Goal: Book appointment/travel/reservation

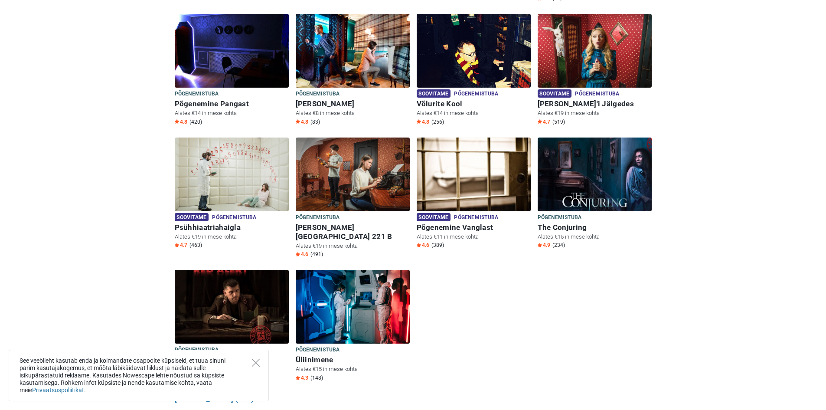
scroll to position [347, 0]
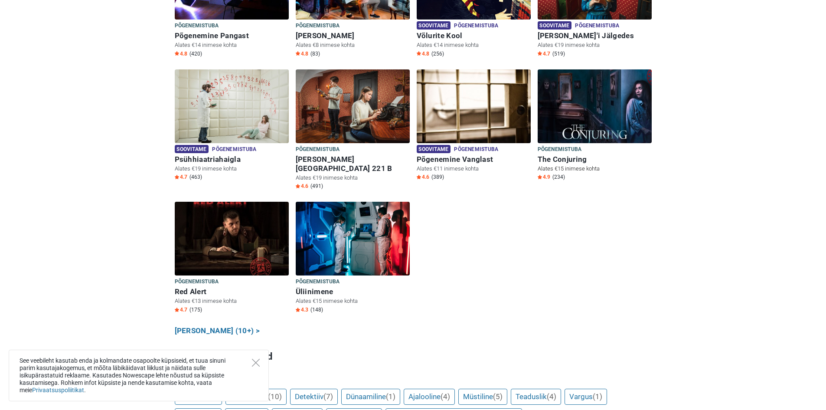
click at [563, 155] on h6 "The Conjuring" at bounding box center [594, 159] width 114 height 9
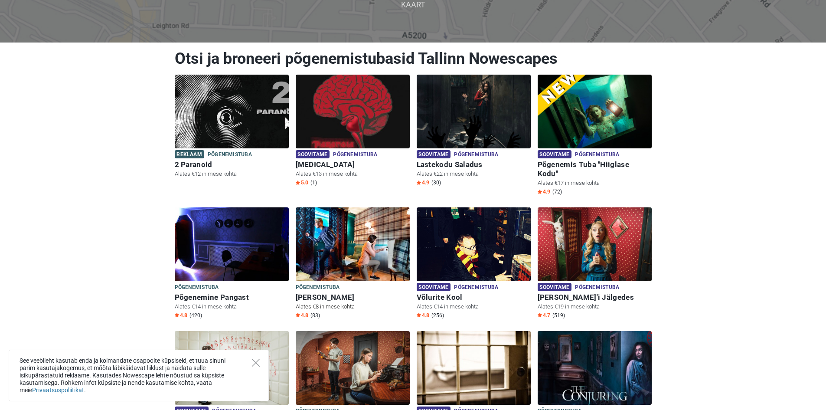
scroll to position [86, 0]
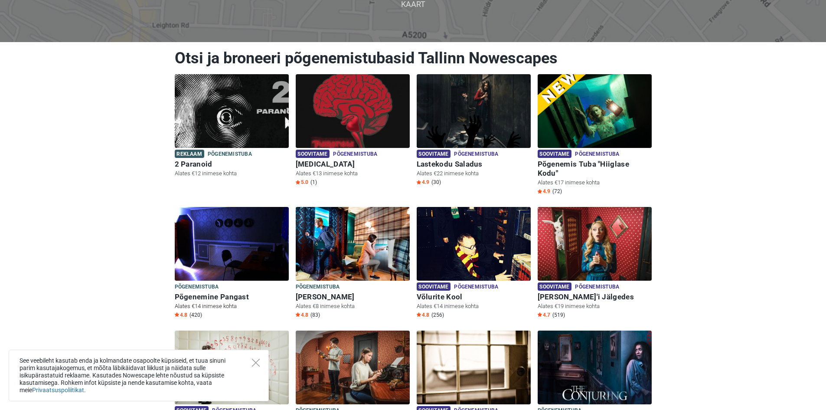
click at [253, 271] on img at bounding box center [232, 244] width 114 height 74
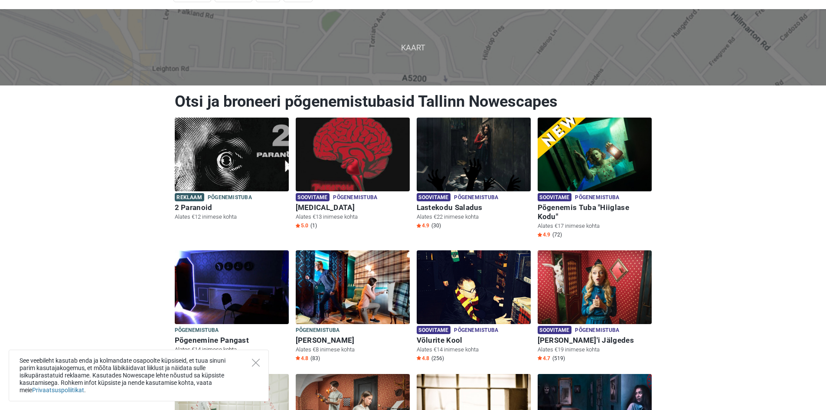
scroll to position [5, 0]
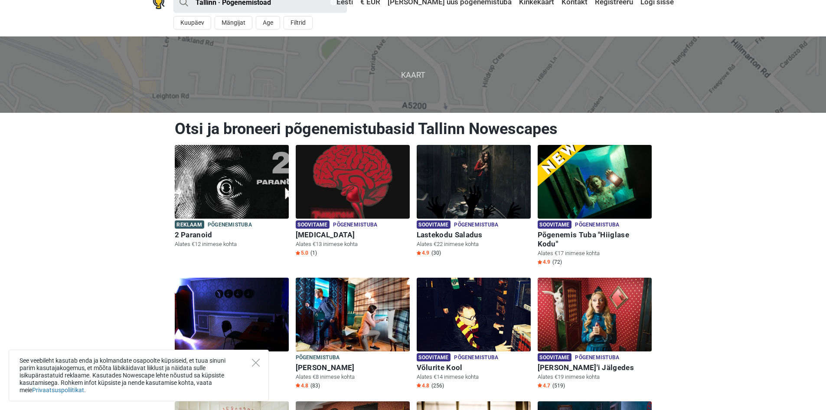
click at [241, 298] on img at bounding box center [232, 314] width 114 height 74
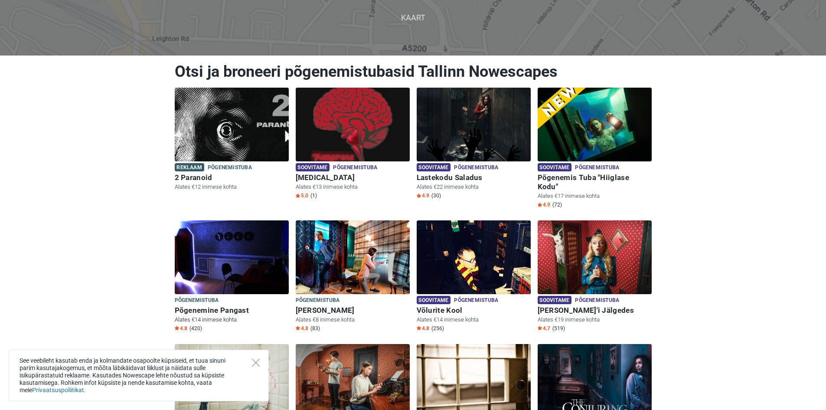
scroll to position [87, 0]
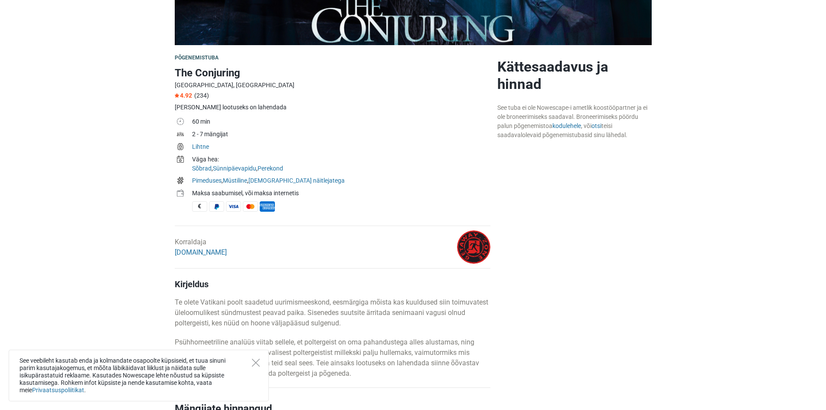
scroll to position [217, 0]
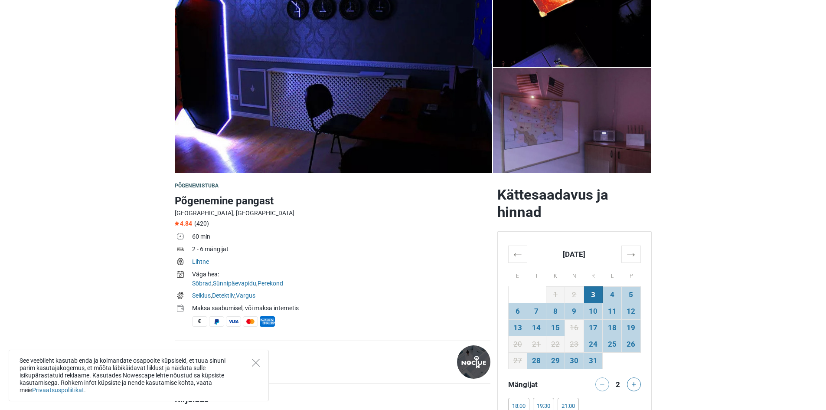
scroll to position [130, 0]
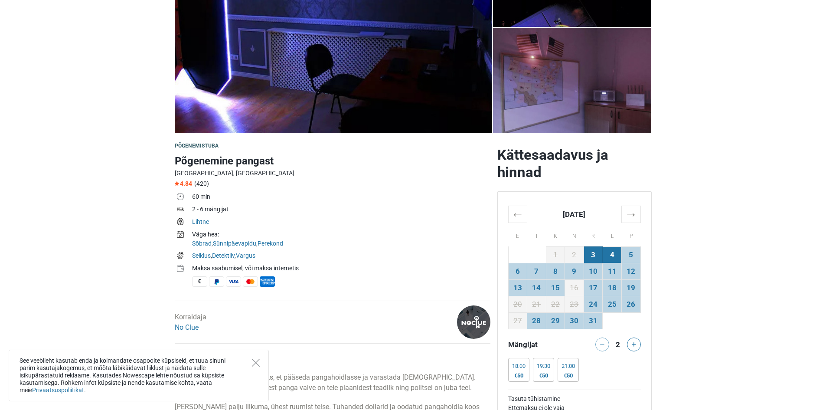
click at [612, 248] on td "4" at bounding box center [611, 254] width 19 height 16
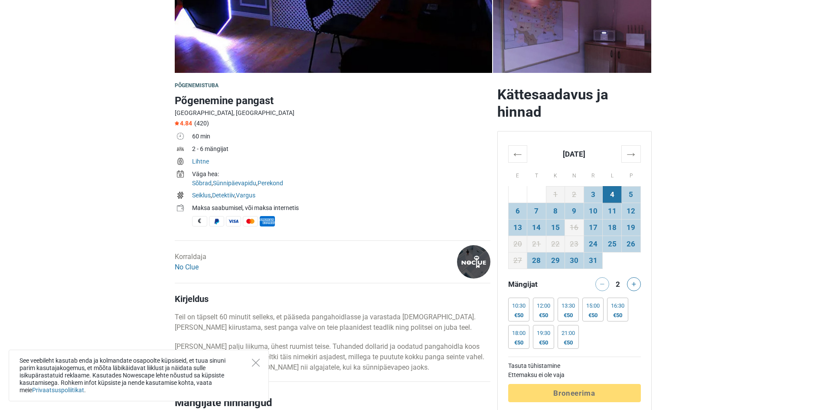
scroll to position [217, 0]
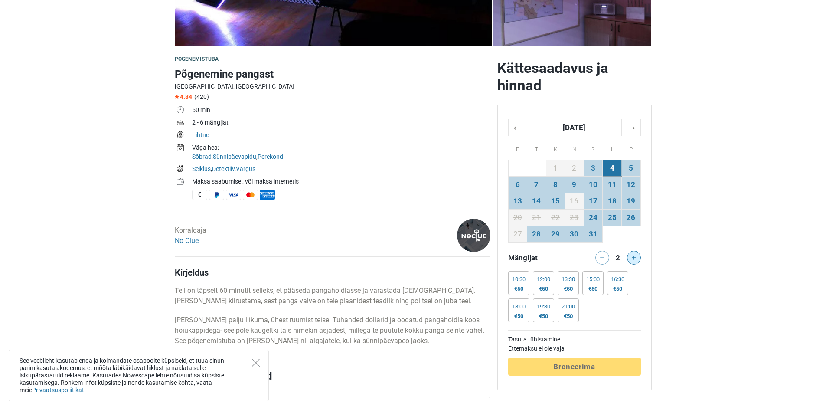
click at [634, 260] on button at bounding box center [634, 257] width 14 height 14
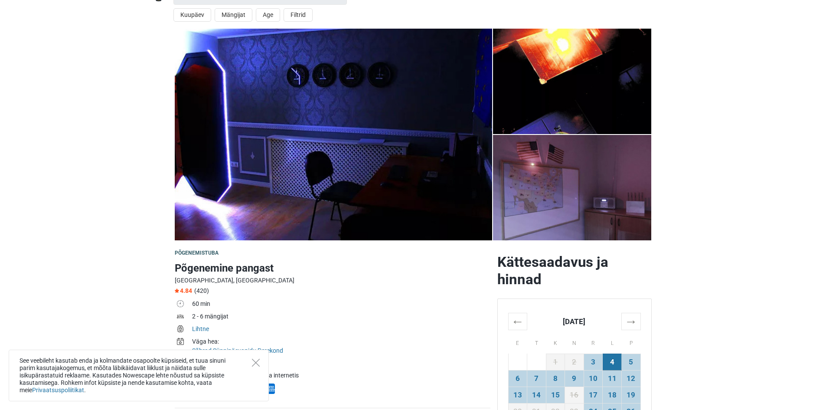
scroll to position [0, 0]
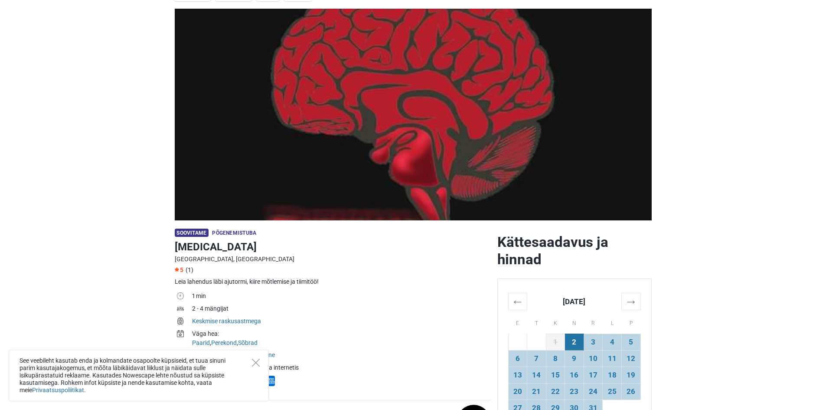
scroll to position [130, 0]
